Goal: Information Seeking & Learning: Check status

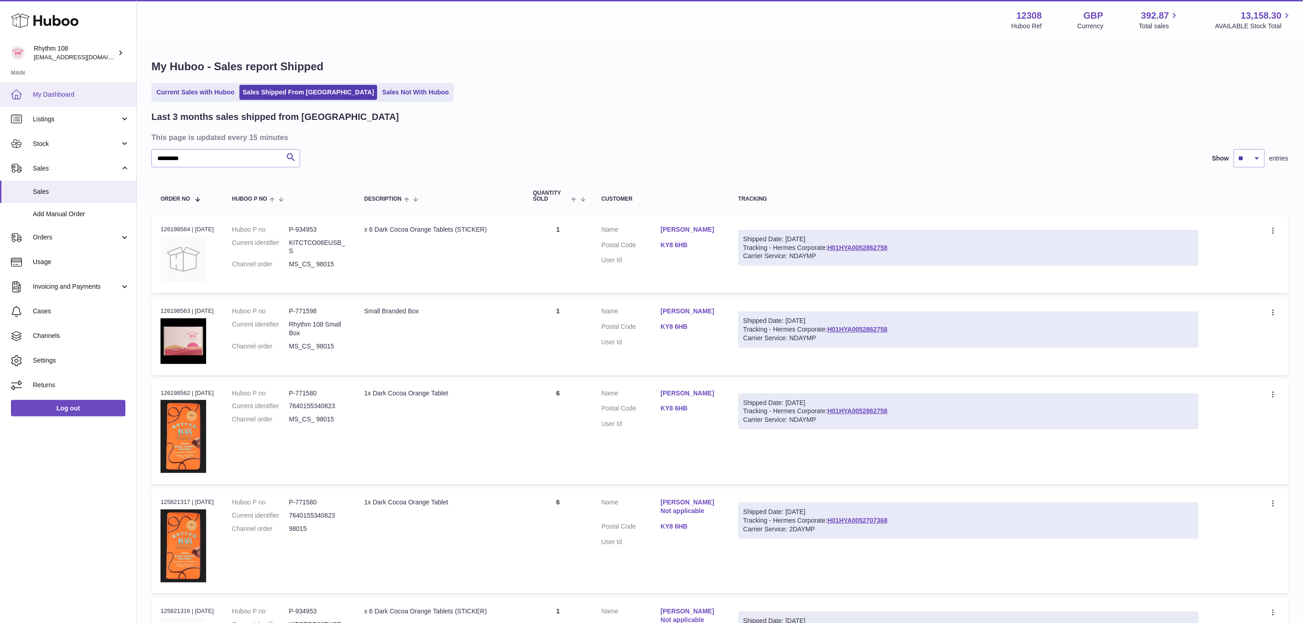
click at [54, 96] on span "My Dashboard" at bounding box center [81, 94] width 97 height 9
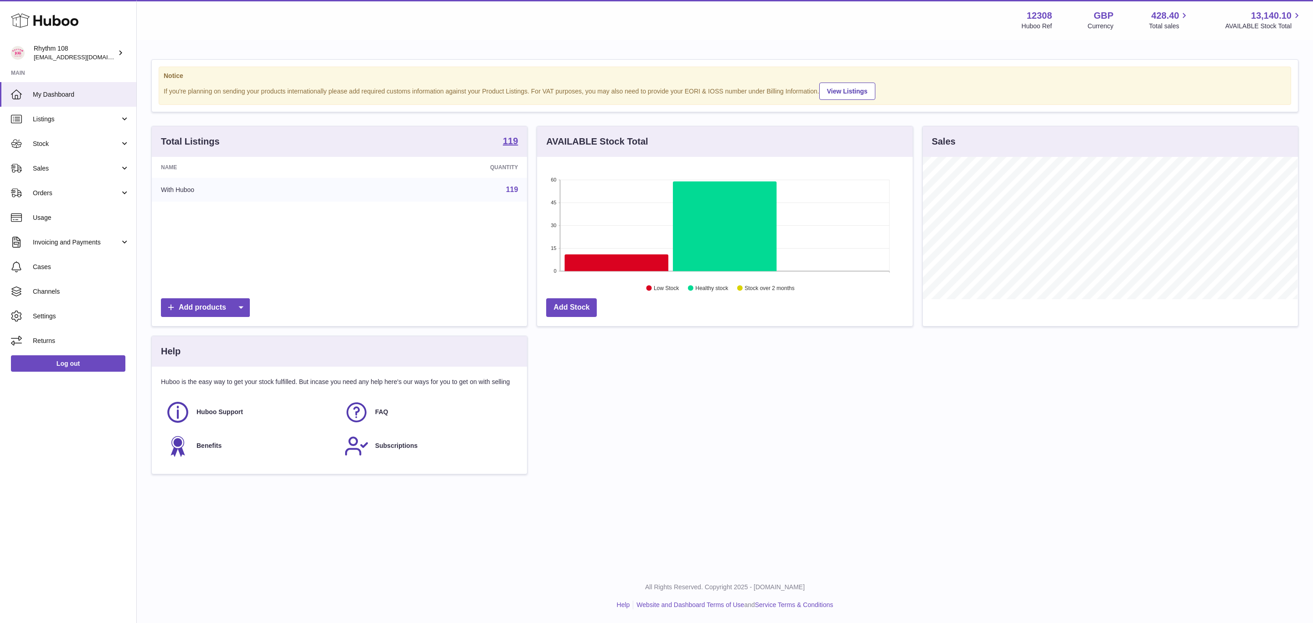
scroll to position [142, 375]
click at [594, 262] on icon at bounding box center [617, 262] width 104 height 17
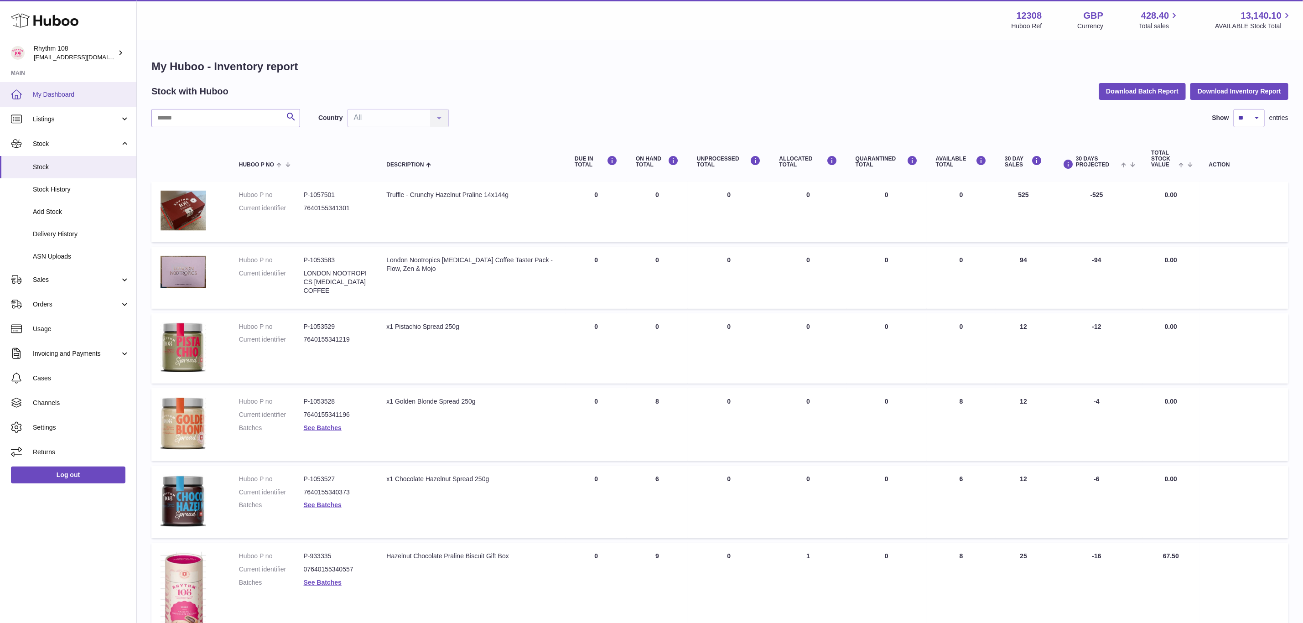
click at [48, 86] on link "My Dashboard" at bounding box center [68, 94] width 136 height 25
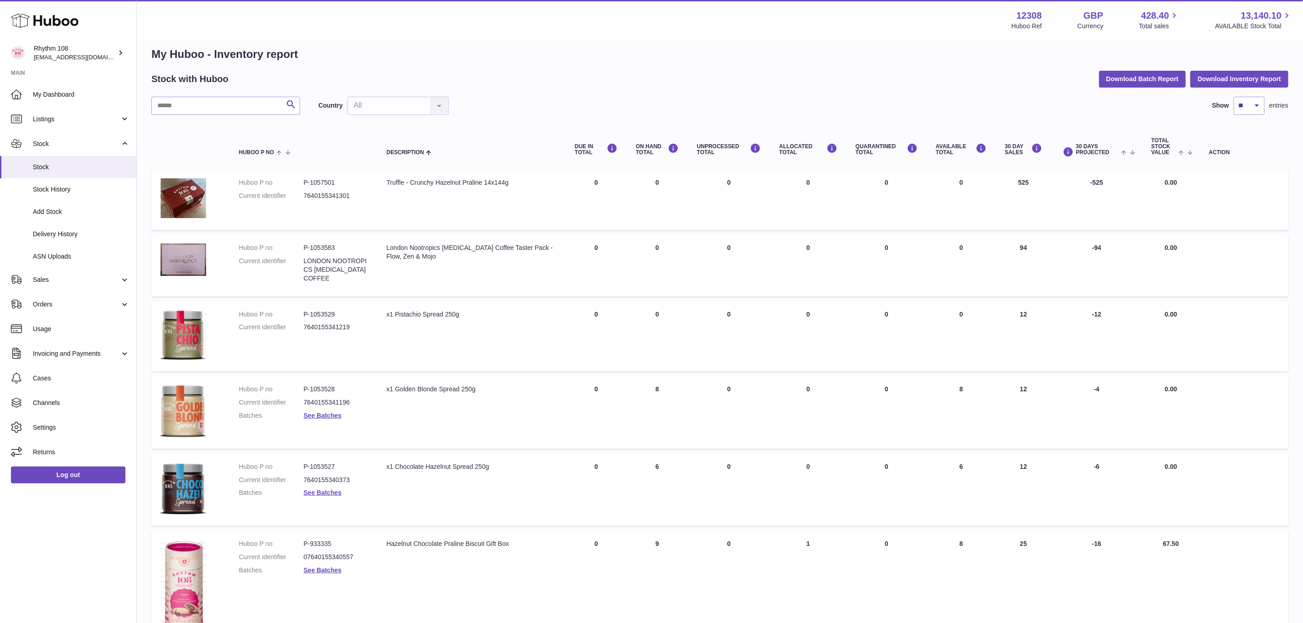
scroll to position [11, 0]
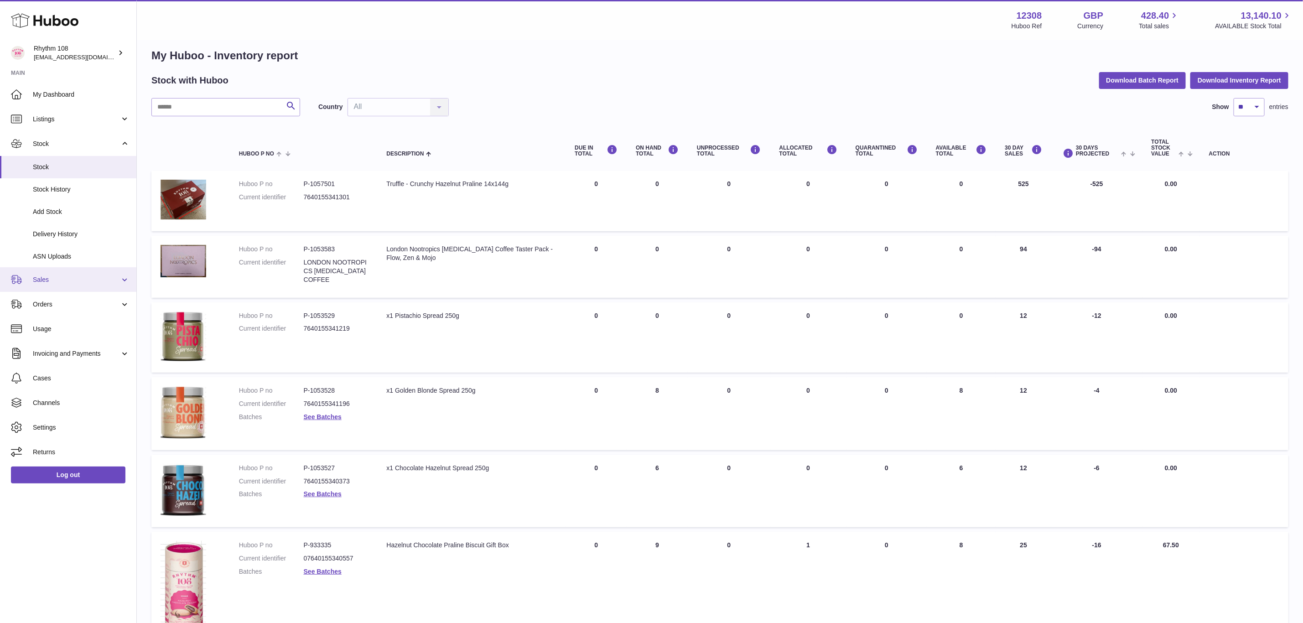
click at [38, 283] on span "Sales" at bounding box center [76, 279] width 87 height 9
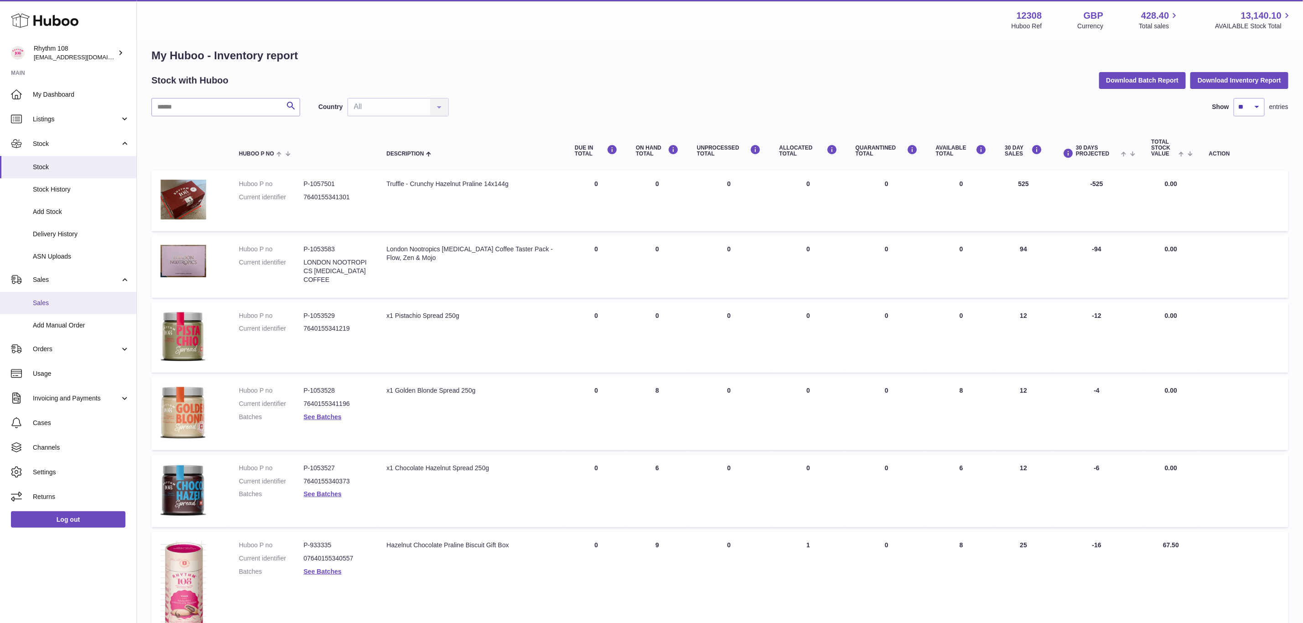
click at [55, 303] on span "Sales" at bounding box center [81, 303] width 97 height 9
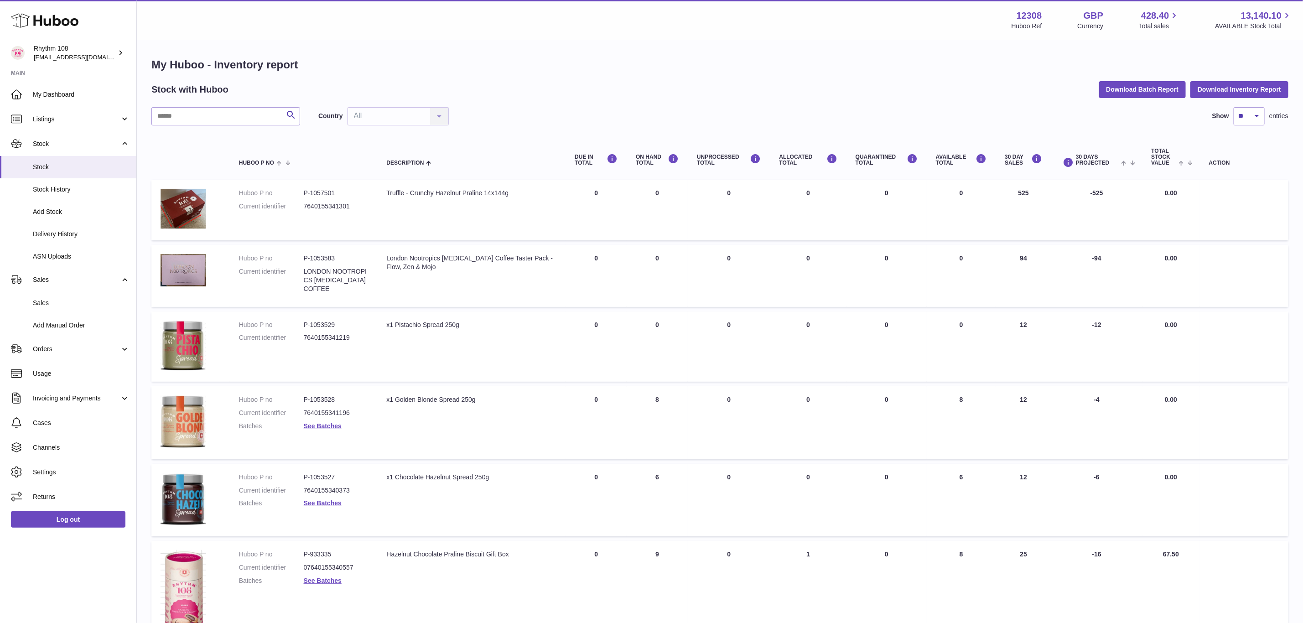
scroll to position [0, 0]
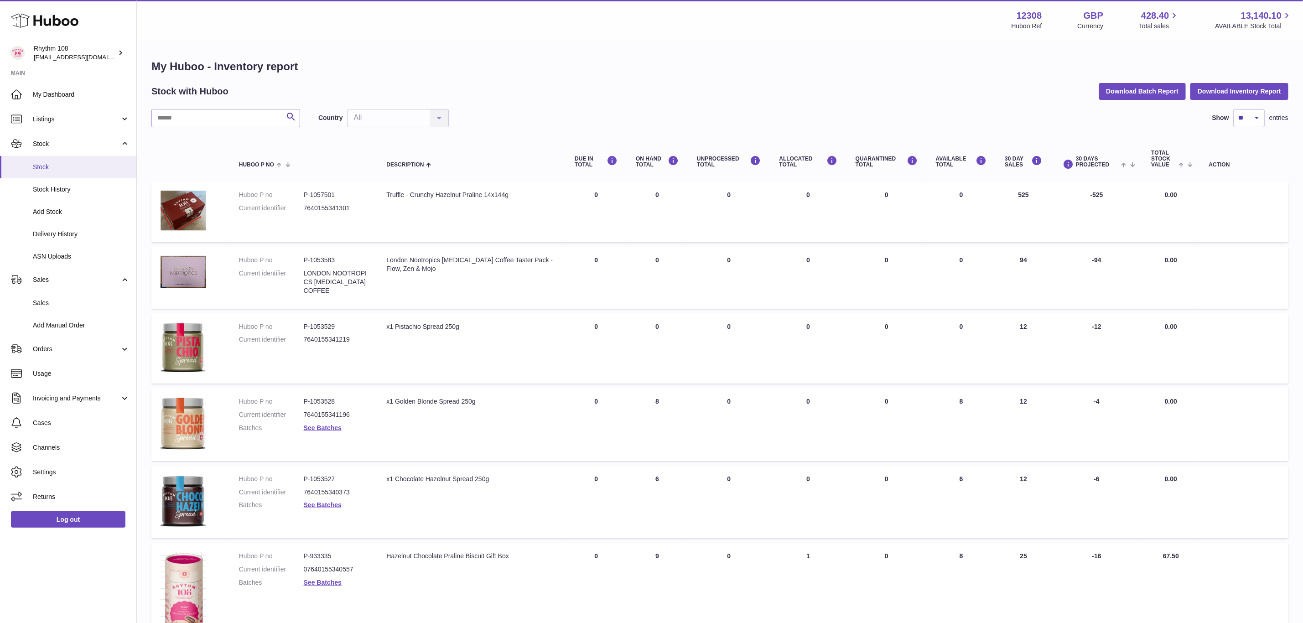
click at [51, 163] on span "Stock" at bounding box center [81, 167] width 97 height 9
click at [64, 96] on span "My Dashboard" at bounding box center [81, 94] width 97 height 9
click at [47, 301] on span "Sales" at bounding box center [81, 303] width 97 height 9
click at [45, 304] on span "Sales" at bounding box center [81, 303] width 97 height 9
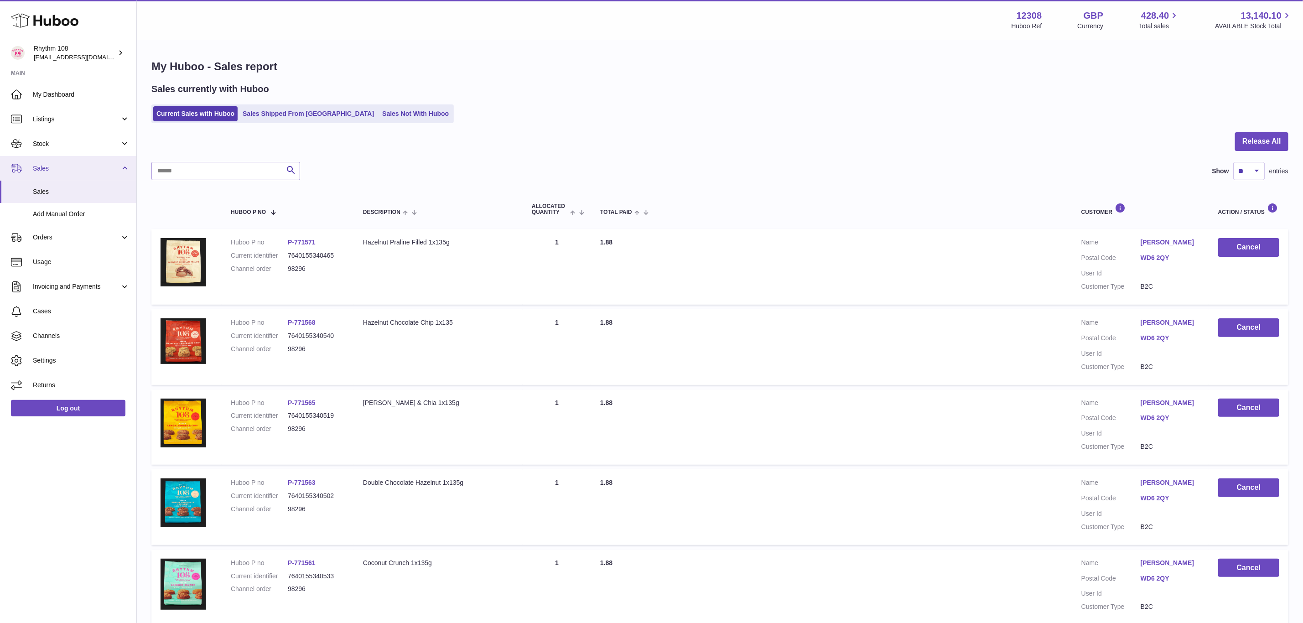
click at [43, 171] on span "Sales" at bounding box center [76, 168] width 87 height 9
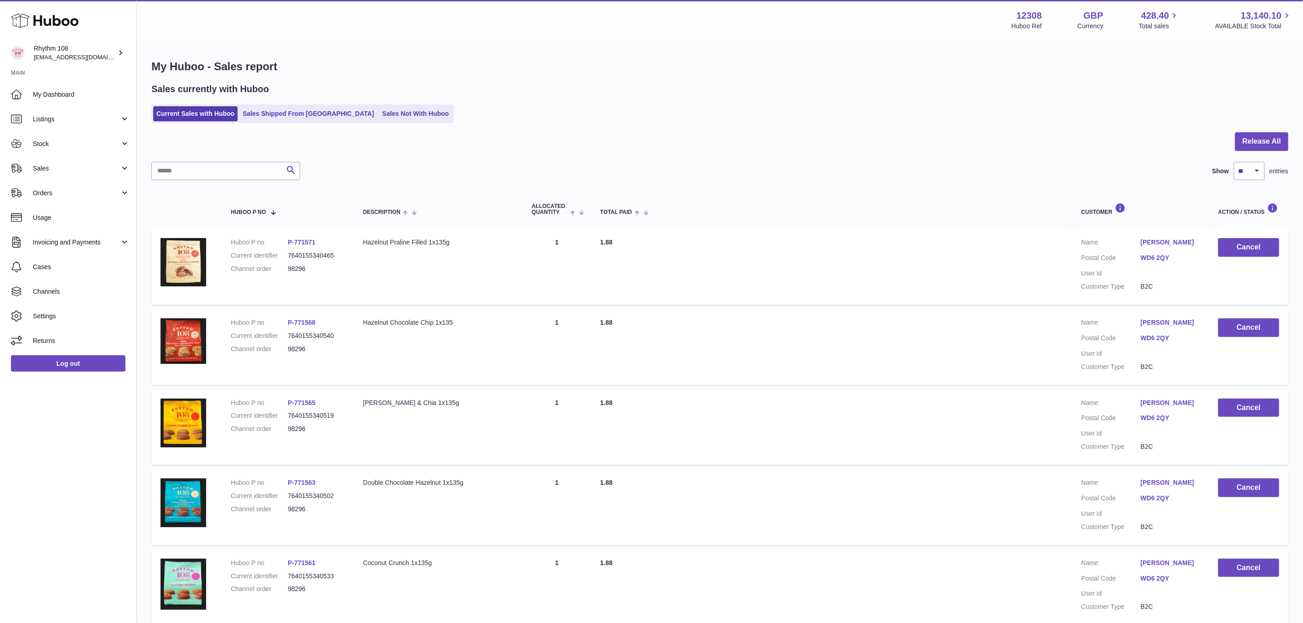
click at [44, 192] on span "Orders" at bounding box center [76, 193] width 87 height 9
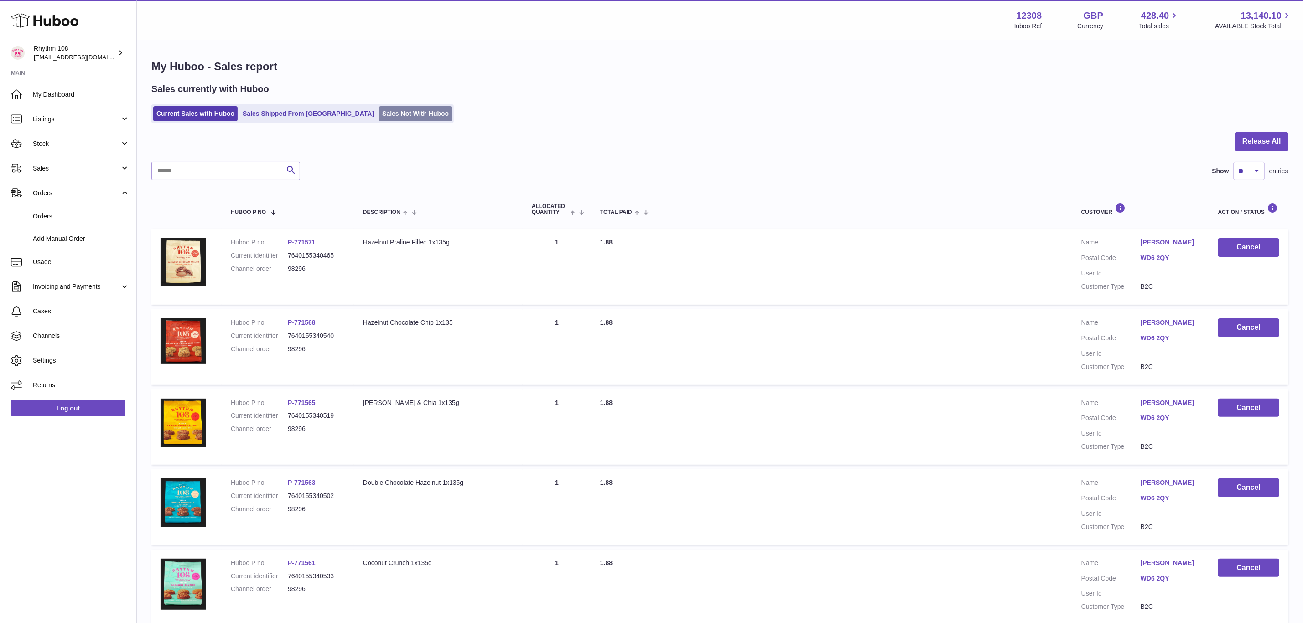
click at [379, 109] on link "Sales Not With Huboo" at bounding box center [415, 113] width 73 height 15
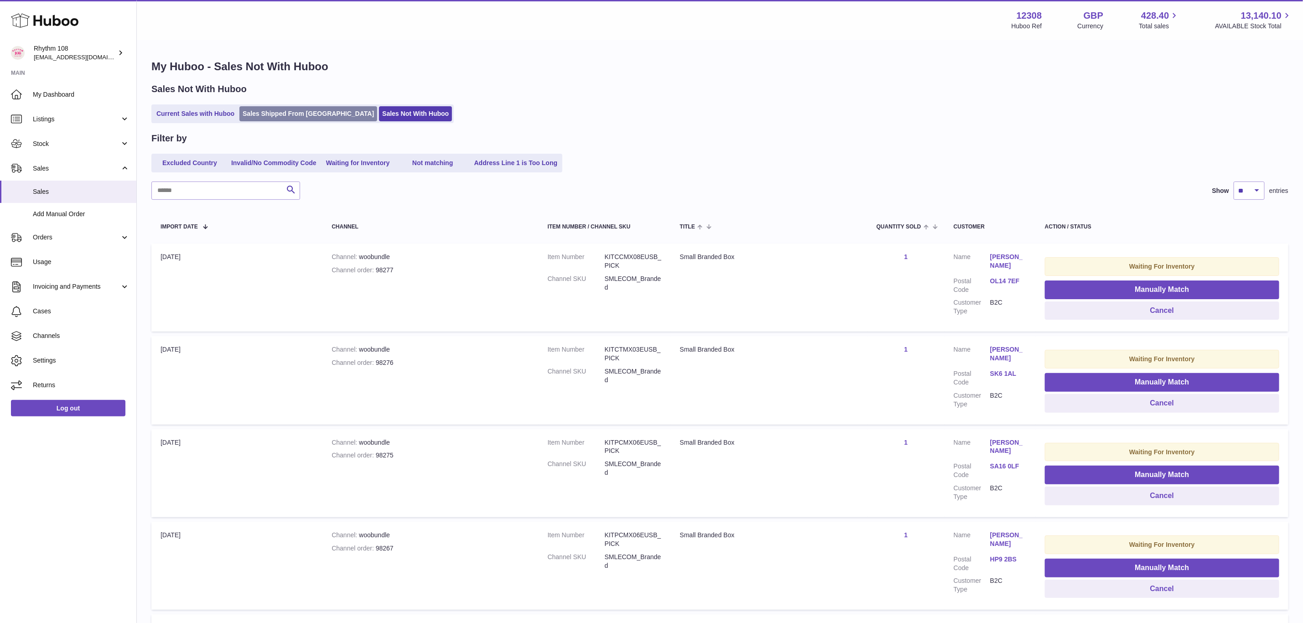
click at [266, 109] on link "Sales Shipped From [GEOGRAPHIC_DATA]" at bounding box center [308, 113] width 138 height 15
click at [281, 112] on link "Sales Shipped From [GEOGRAPHIC_DATA]" at bounding box center [308, 113] width 138 height 15
click at [281, 113] on link "Sales Shipped From [GEOGRAPHIC_DATA]" at bounding box center [308, 113] width 138 height 15
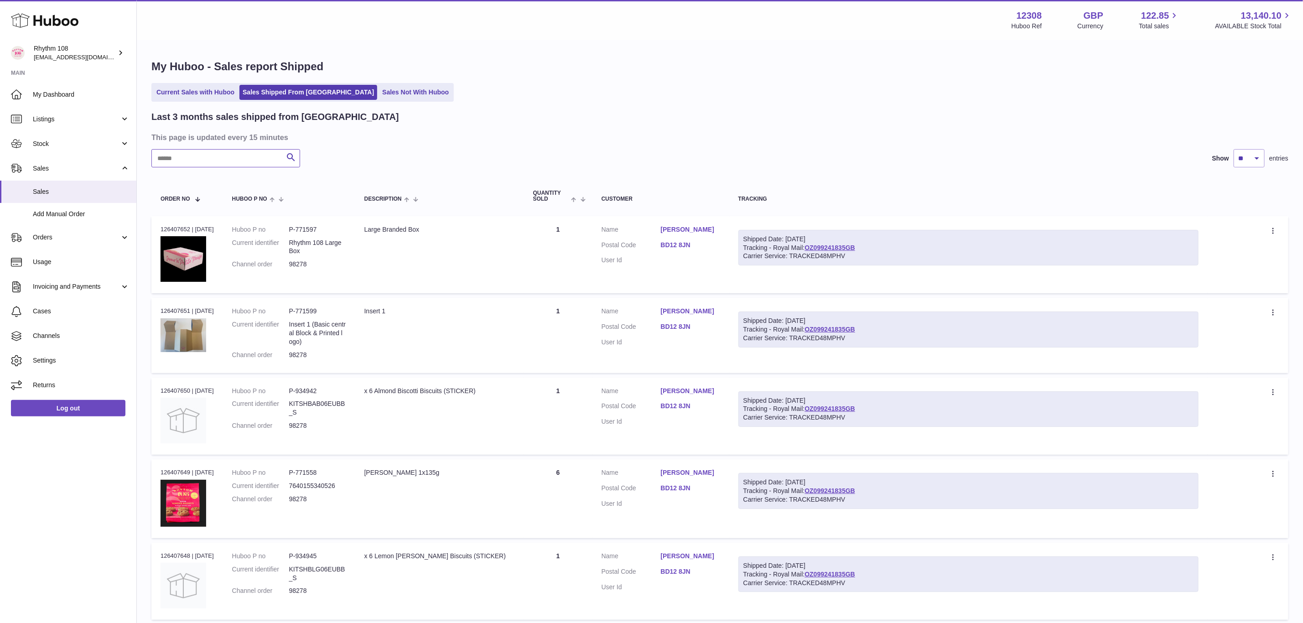
click at [244, 154] on input "text" at bounding box center [225, 158] width 149 height 18
click at [238, 159] on input "text" at bounding box center [225, 158] width 149 height 18
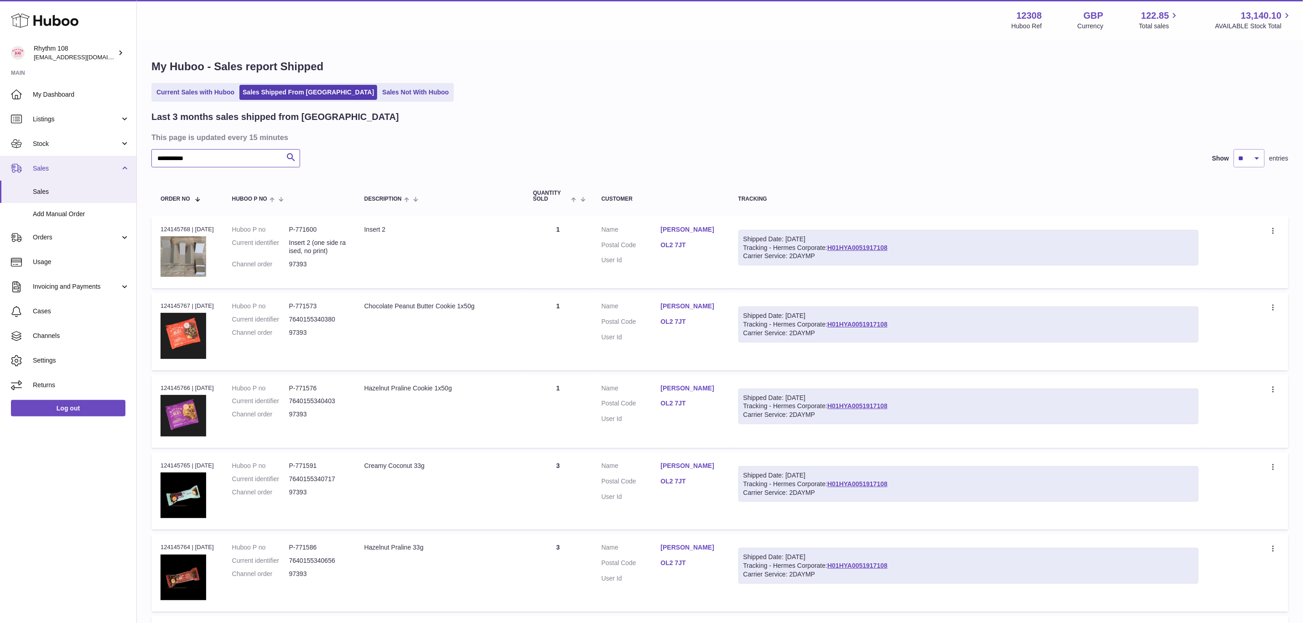
drag, startPoint x: 219, startPoint y: 166, endPoint x: 56, endPoint y: 167, distance: 162.8
click at [56, 167] on div "**********" at bounding box center [651, 600] width 1303 height 1201
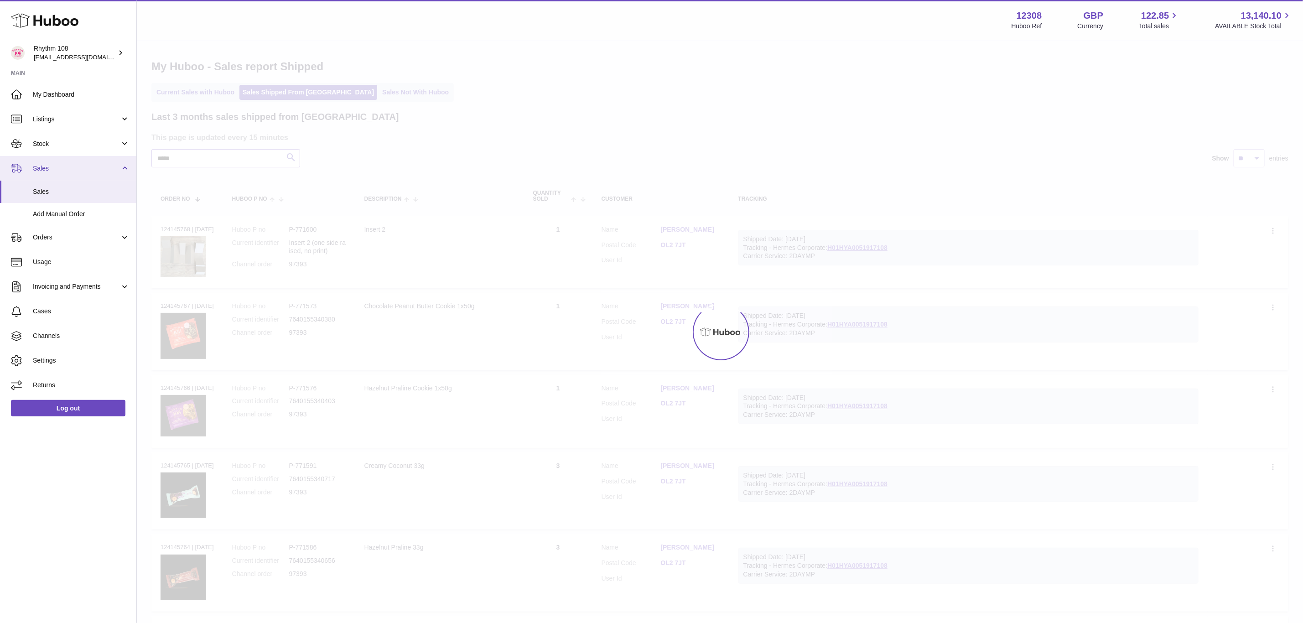
type input "*****"
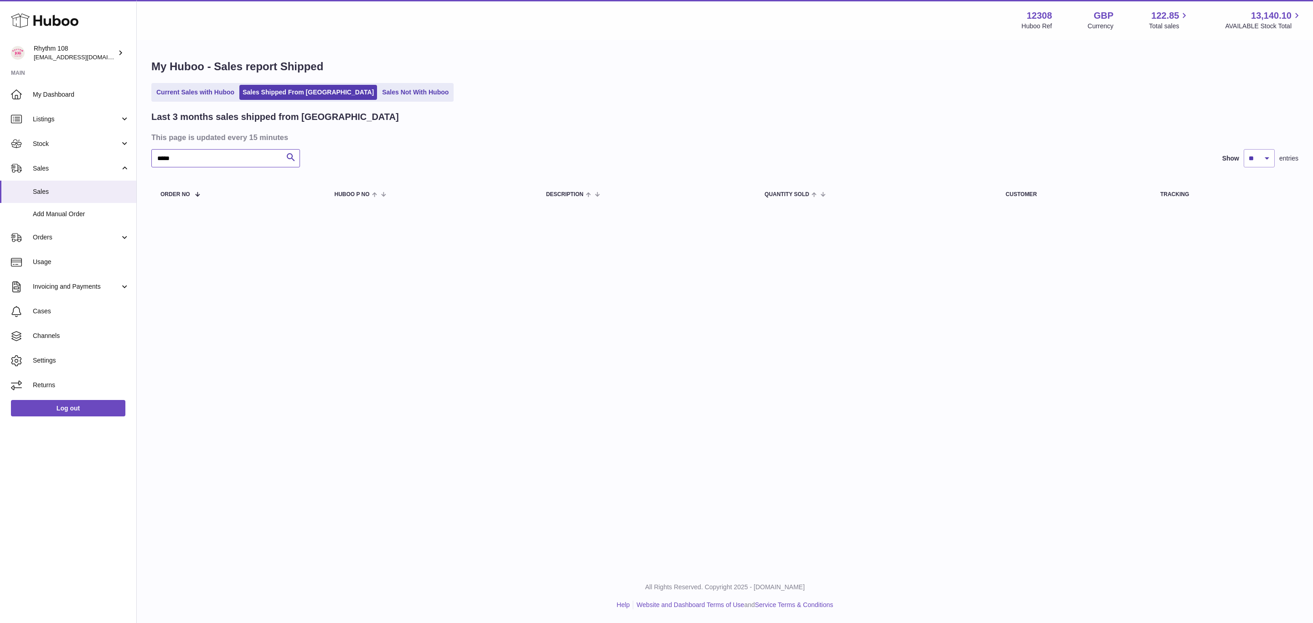
click at [212, 159] on input "*****" at bounding box center [225, 158] width 149 height 18
click at [203, 92] on link "Current Sales with Huboo" at bounding box center [195, 92] width 84 height 15
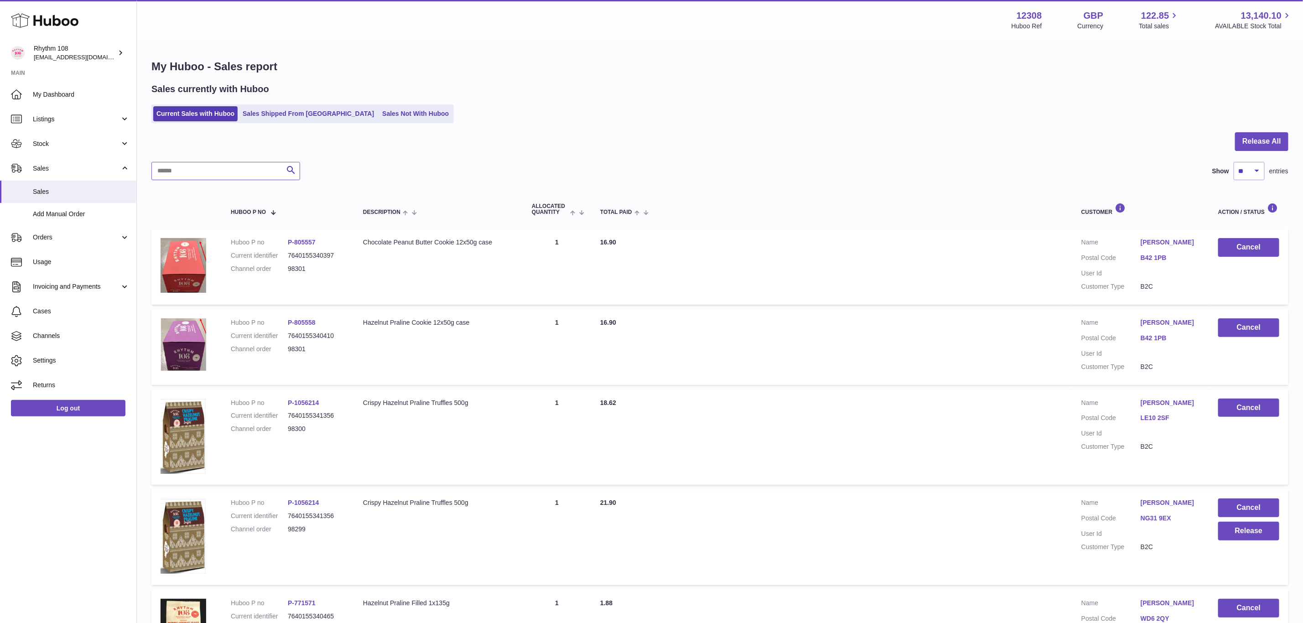
click at [207, 179] on input "text" at bounding box center [225, 171] width 149 height 18
type input "*****"
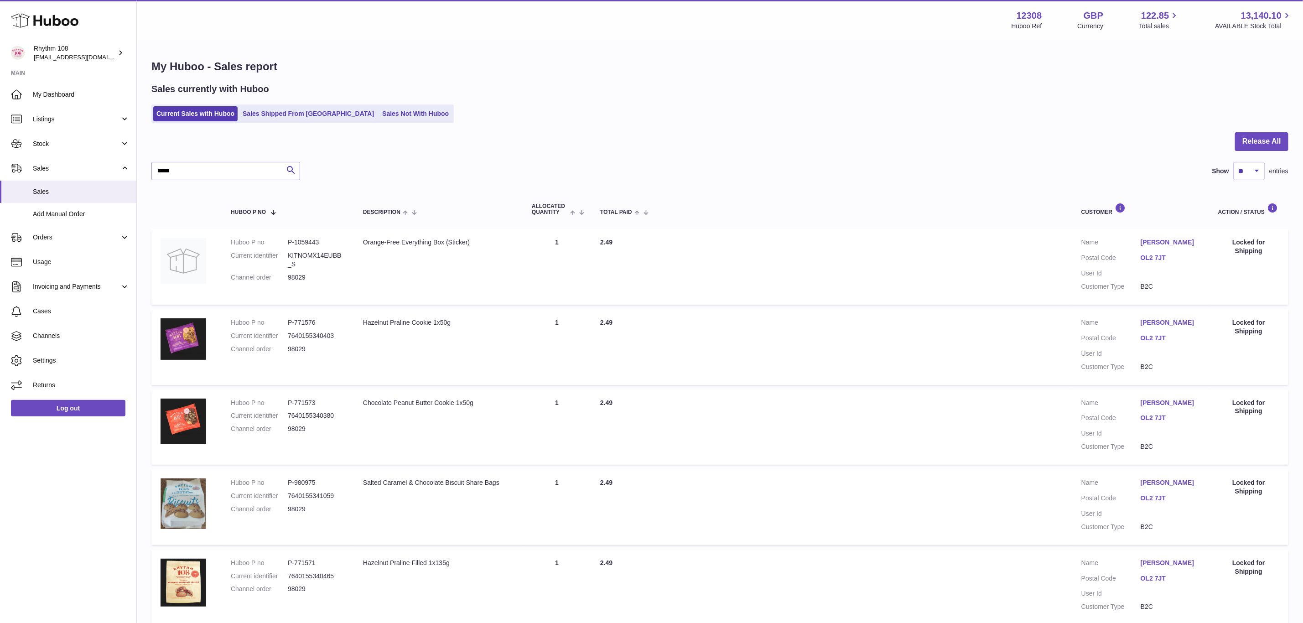
drag, startPoint x: 308, startPoint y: 278, endPoint x: 286, endPoint y: 275, distance: 21.6
click at [286, 275] on dl "Huboo P no P-1059443 Current identifier KITNOMX14EUBB_S Channel order 98029" at bounding box center [288, 262] width 114 height 48
copy dl "98029"
click at [70, 260] on span "Usage" at bounding box center [81, 262] width 97 height 9
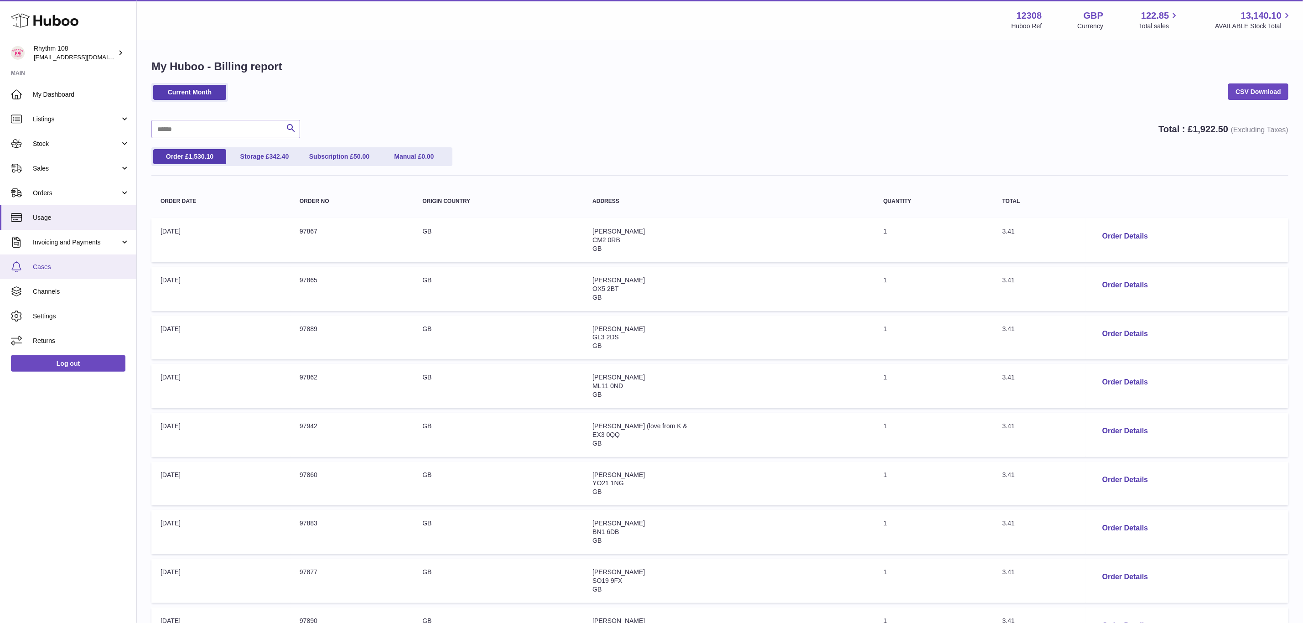
click at [73, 263] on span "Cases" at bounding box center [81, 267] width 97 height 9
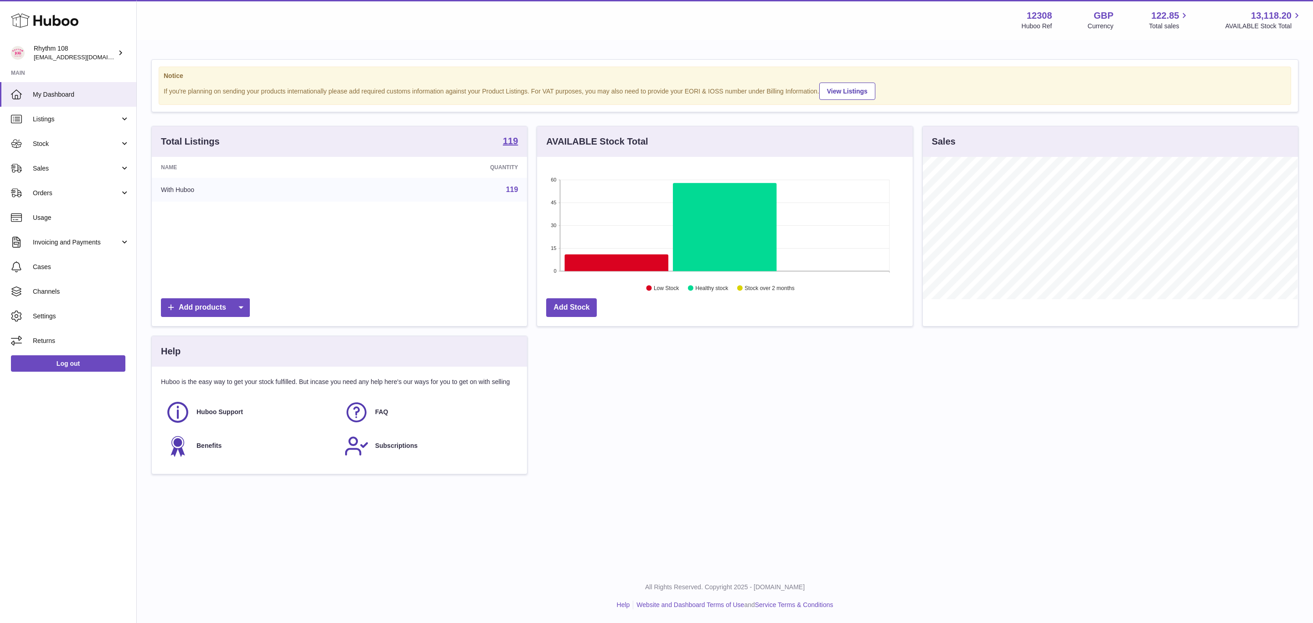
scroll to position [142, 375]
click at [1096, 486] on div "Notice If you're planning on sending your products internationally please add r…" at bounding box center [725, 271] width 1176 height 461
click at [56, 164] on span "Sales" at bounding box center [76, 168] width 87 height 9
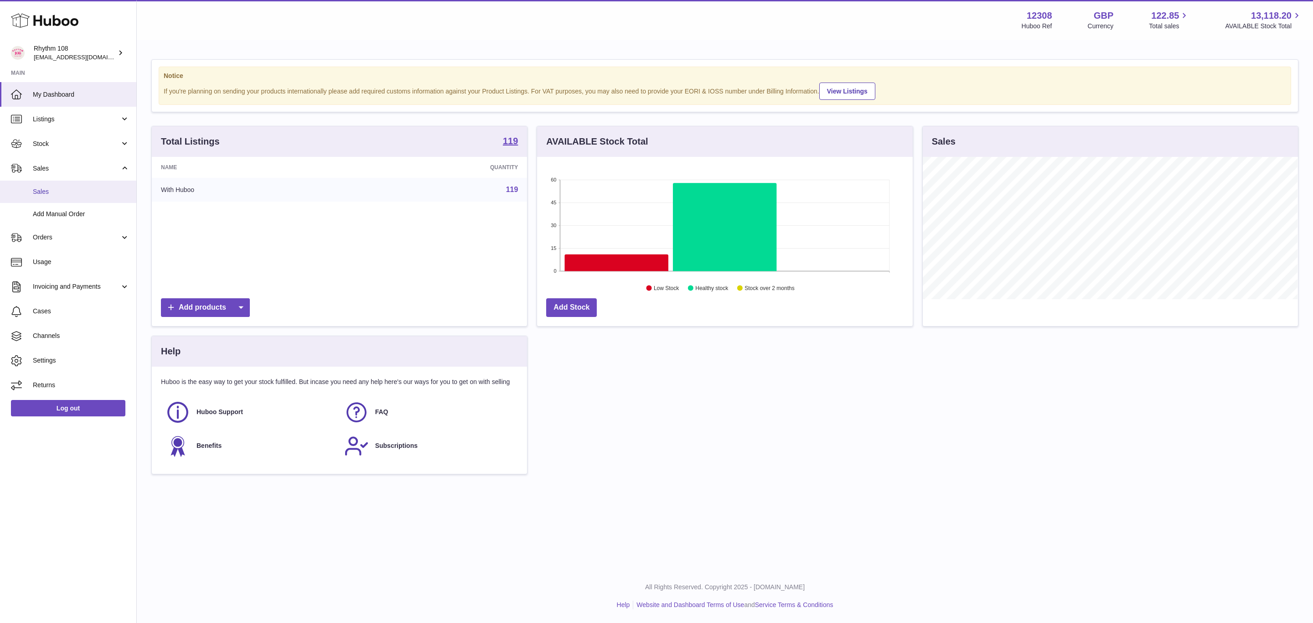
click at [58, 189] on span "Sales" at bounding box center [81, 191] width 97 height 9
